Goal: Task Accomplishment & Management: Use online tool/utility

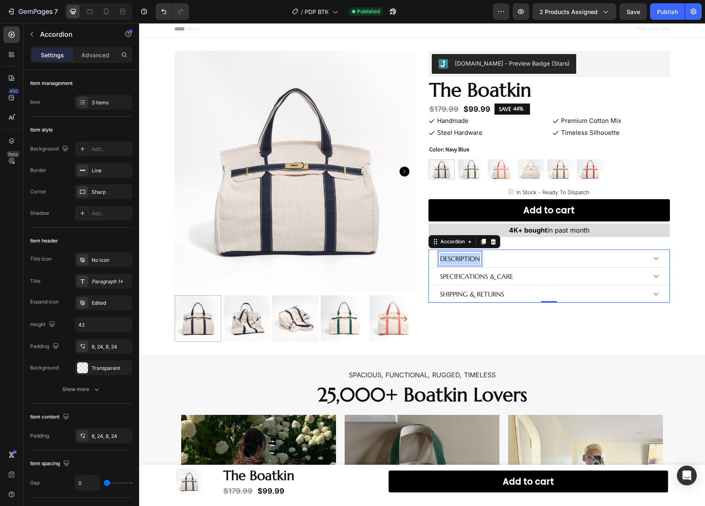
click at [467, 260] on p "Description" at bounding box center [460, 259] width 40 height 12
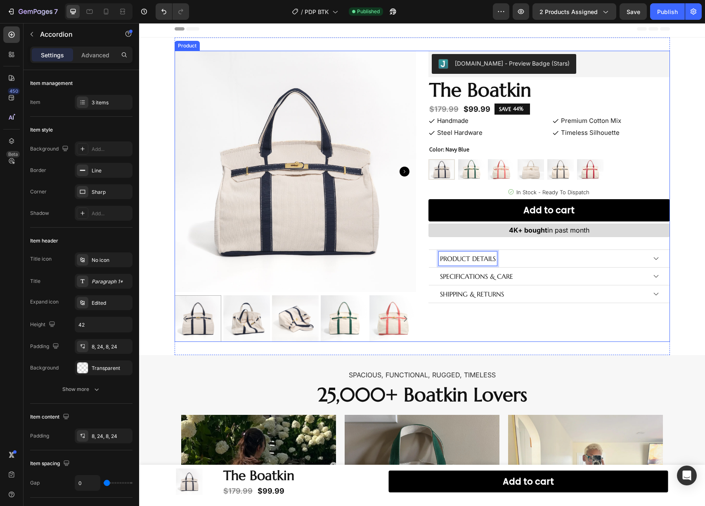
click at [492, 318] on div "[DOMAIN_NAME] - Preview Badge (Stars) [DOMAIN_NAME] The Boatkin Heading $179.99…" at bounding box center [548, 196] width 241 height 291
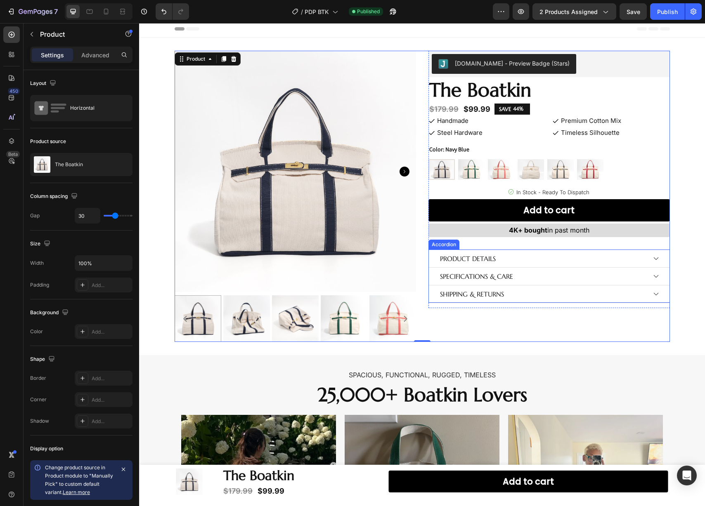
click at [652, 257] on icon at bounding box center [655, 258] width 7 height 7
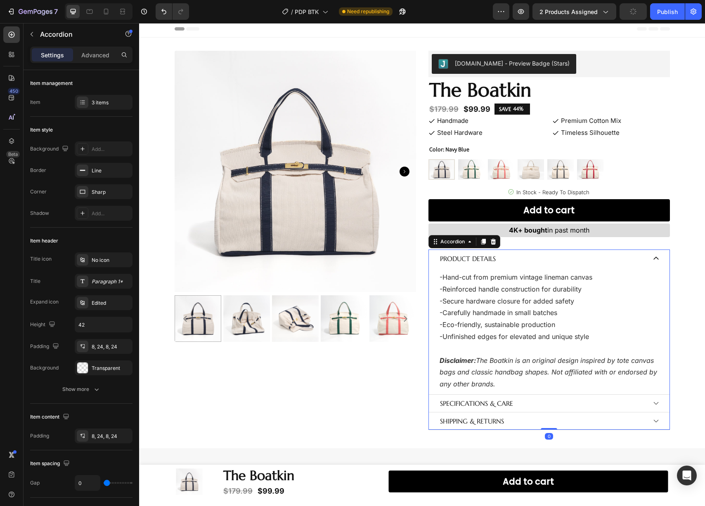
click at [652, 257] on icon at bounding box center [655, 258] width 7 height 7
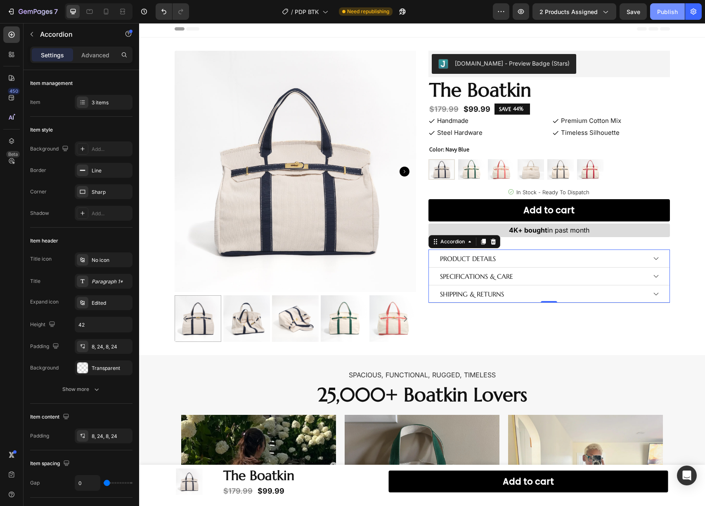
click at [667, 11] on div "Publish" at bounding box center [667, 11] width 21 height 9
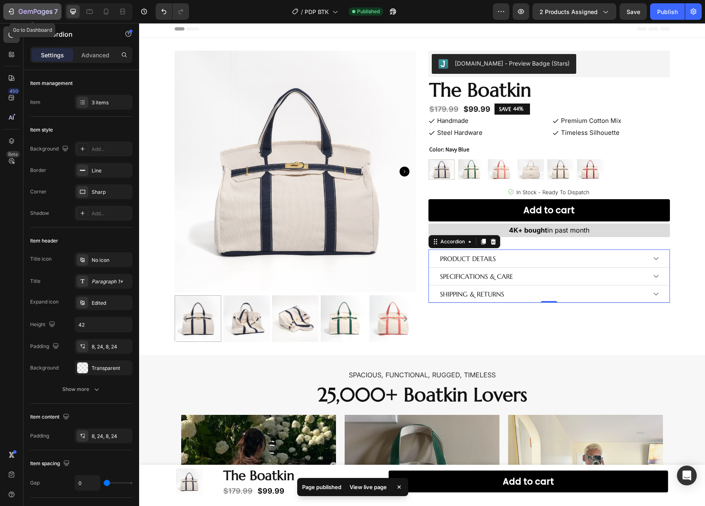
click at [14, 12] on icon "button" at bounding box center [11, 11] width 8 height 8
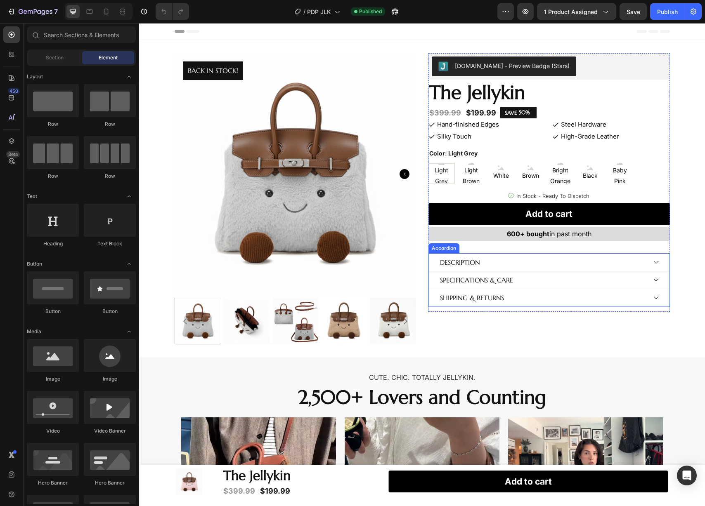
click at [473, 263] on p "DESCRIPTION" at bounding box center [460, 263] width 40 height 12
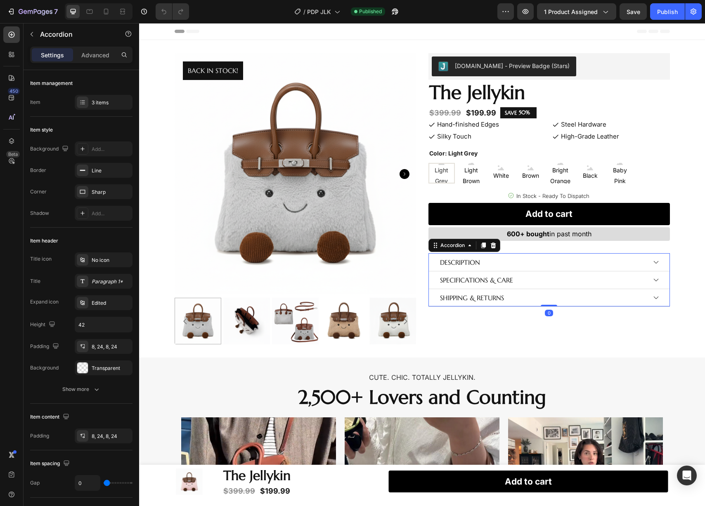
click at [473, 263] on p "DESCRIPTION" at bounding box center [460, 263] width 40 height 12
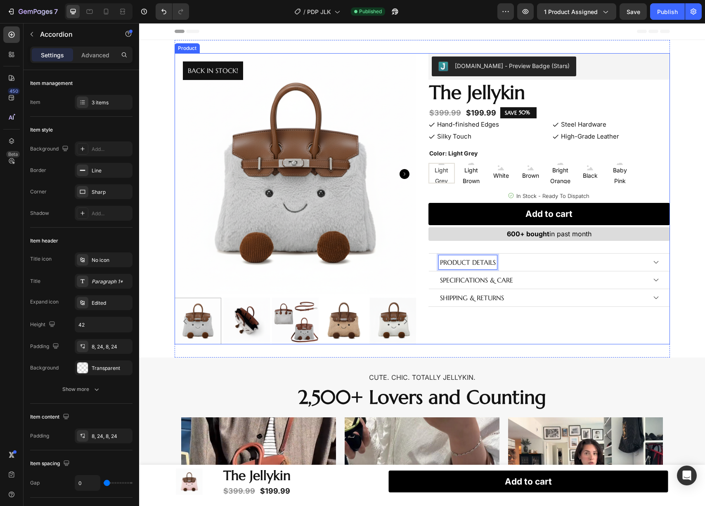
click at [543, 321] on div "Judge.me - Preview Badge (Stars) Judge.me The Jellykin Product Title $399.99 Pr…" at bounding box center [548, 198] width 241 height 291
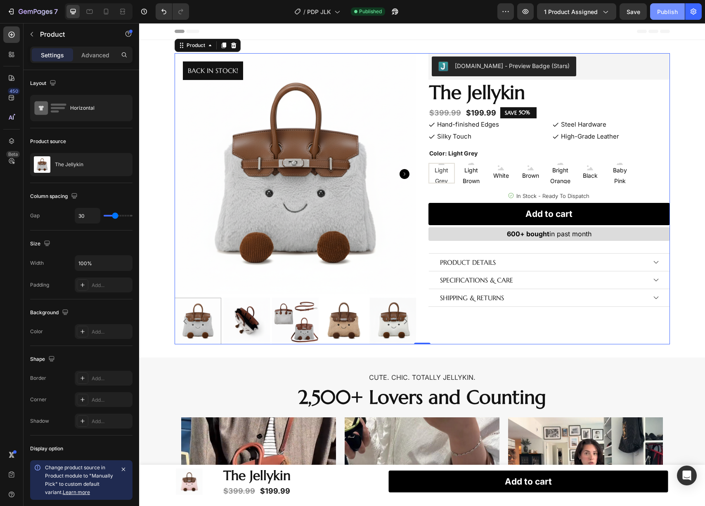
click at [666, 18] on button "Publish" at bounding box center [667, 11] width 35 height 17
